Goal: Task Accomplishment & Management: Manage account settings

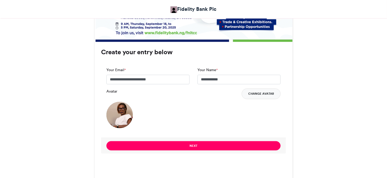
click at [266, 95] on button "Change Avatar" at bounding box center [261, 94] width 39 height 11
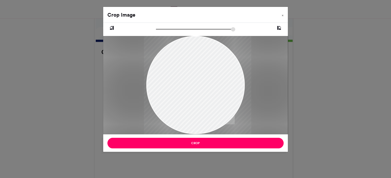
click at [207, 113] on div at bounding box center [197, 85] width 107 height 98
click at [112, 27] on icon at bounding box center [112, 28] width 5 height 7
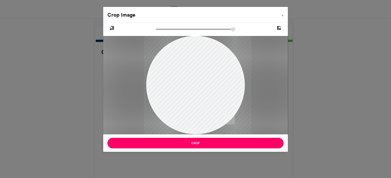
click at [278, 25] on icon at bounding box center [279, 28] width 5 height 7
click at [111, 29] on icon at bounding box center [112, 28] width 5 height 7
type input "******"
drag, startPoint x: 158, startPoint y: 30, endPoint x: 147, endPoint y: 31, distance: 11.2
click at [156, 31] on input "zoom" at bounding box center [195, 29] width 79 height 5
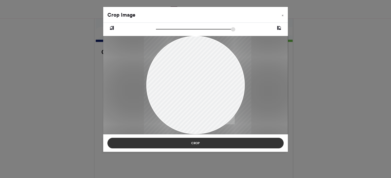
click at [221, 146] on button "Crop" at bounding box center [195, 143] width 176 height 11
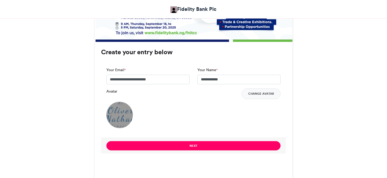
click at [221, 146] on button "Next" at bounding box center [193, 145] width 174 height 9
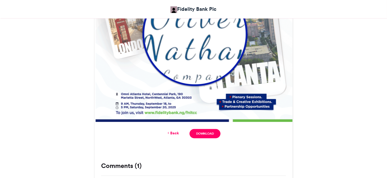
scroll to position [293, 0]
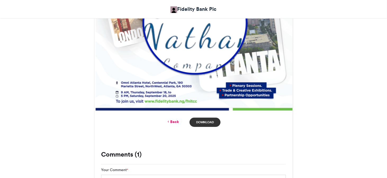
click at [197, 125] on link "Download" at bounding box center [204, 122] width 31 height 9
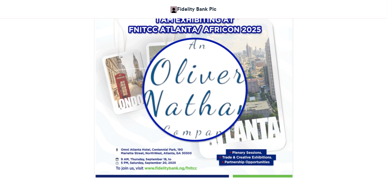
scroll to position [240, 0]
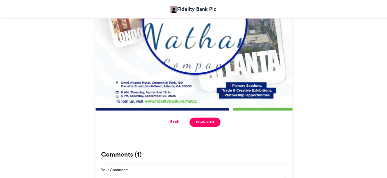
click at [178, 123] on link "Back" at bounding box center [172, 122] width 12 height 6
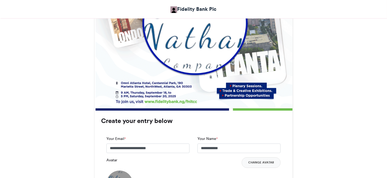
scroll to position [388, 0]
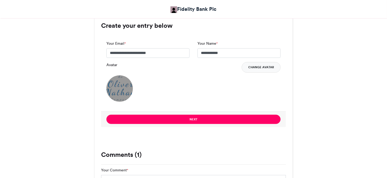
click at [257, 70] on button "Change Avatar" at bounding box center [261, 67] width 39 height 11
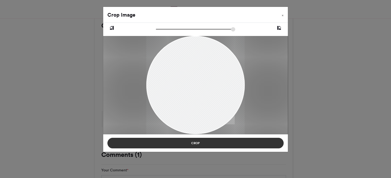
click at [202, 146] on button "Crop" at bounding box center [195, 143] width 176 height 11
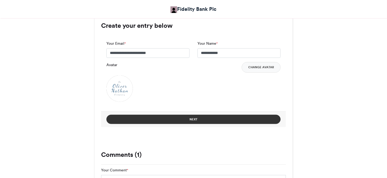
click at [200, 119] on button "Next" at bounding box center [193, 119] width 174 height 9
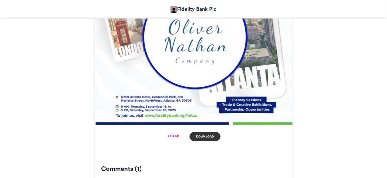
scroll to position [293, 0]
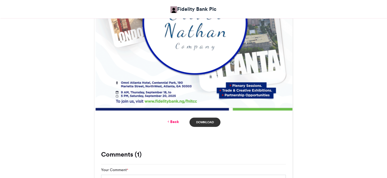
click at [202, 120] on link "Download" at bounding box center [204, 122] width 31 height 9
